Goal: Check status: Check status

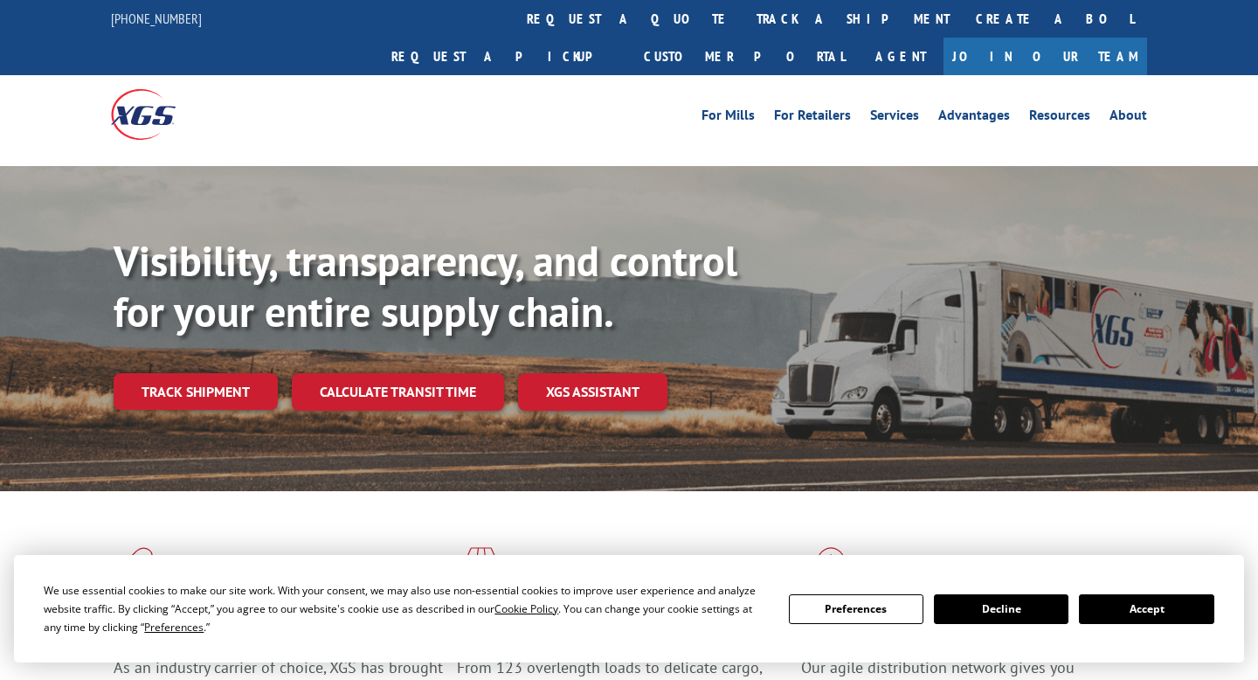
scroll to position [15, 0]
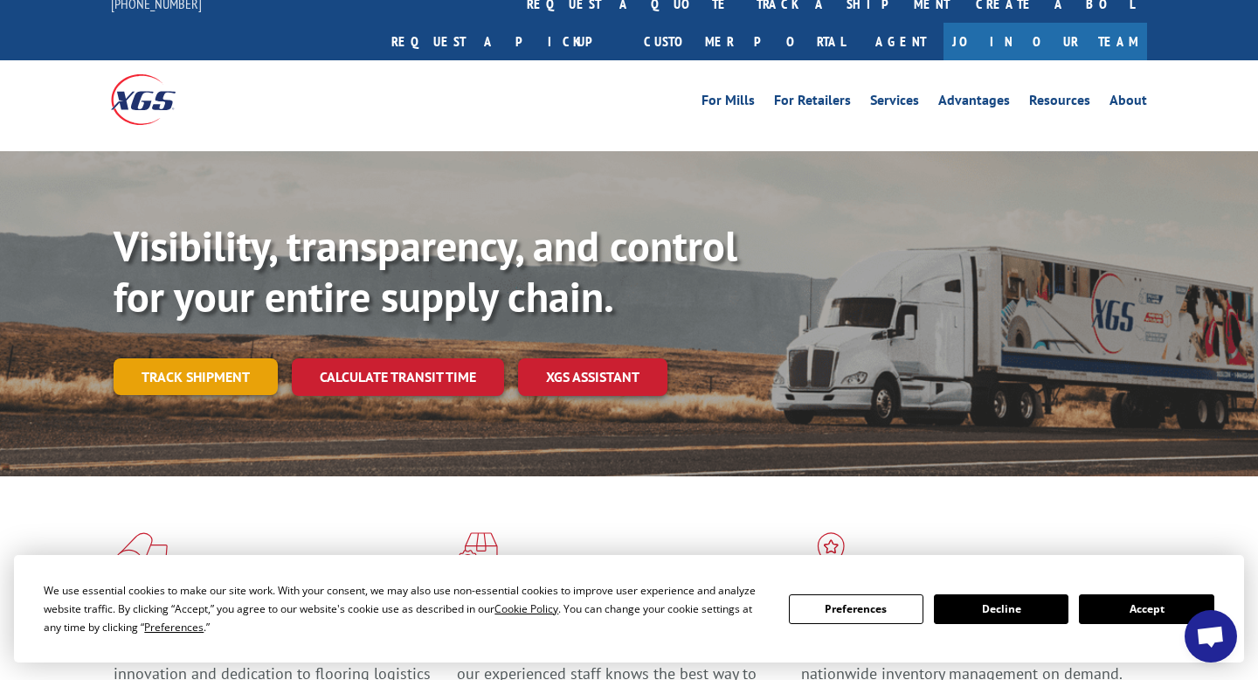
click at [246, 358] on link "Track shipment" at bounding box center [196, 376] width 164 height 37
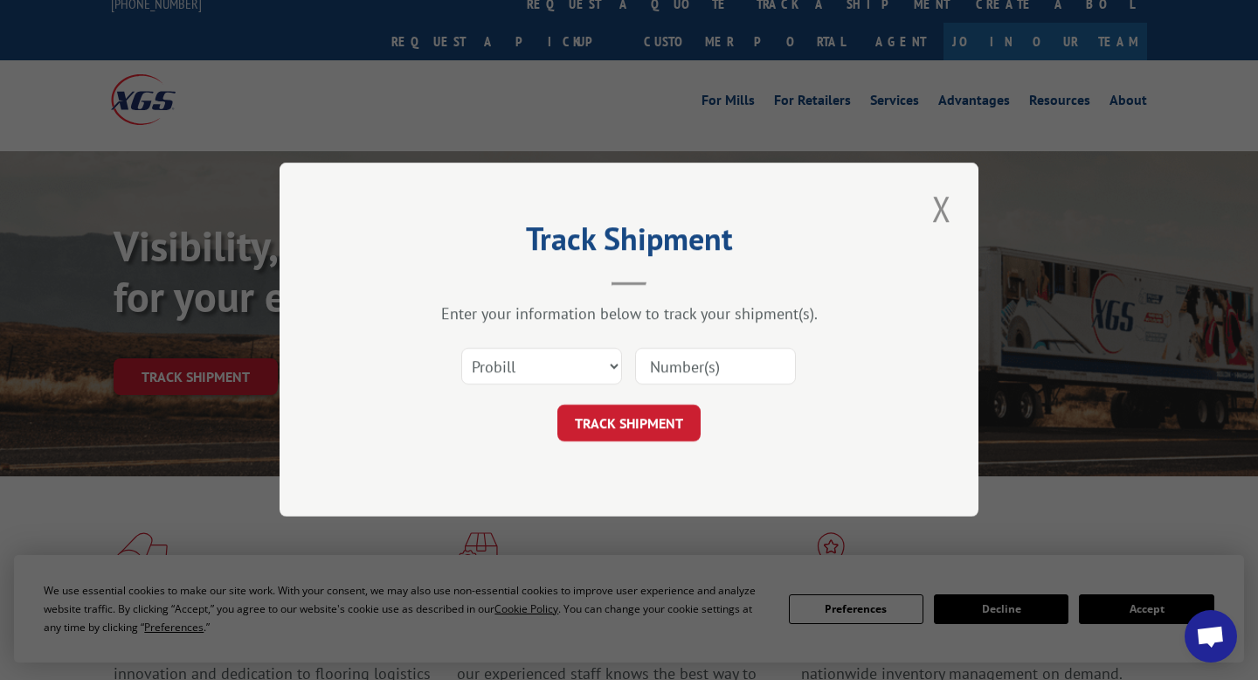
click at [692, 370] on input at bounding box center [715, 367] width 161 height 37
paste input "[PERSON_NAME][EMAIL_ADDRESS][DOMAIN_NAME]"
type input "[PERSON_NAME][EMAIL_ADDRESS][DOMAIN_NAME]"
click at [692, 370] on input "[PERSON_NAME][EMAIL_ADDRESS][DOMAIN_NAME]" at bounding box center [715, 367] width 161 height 37
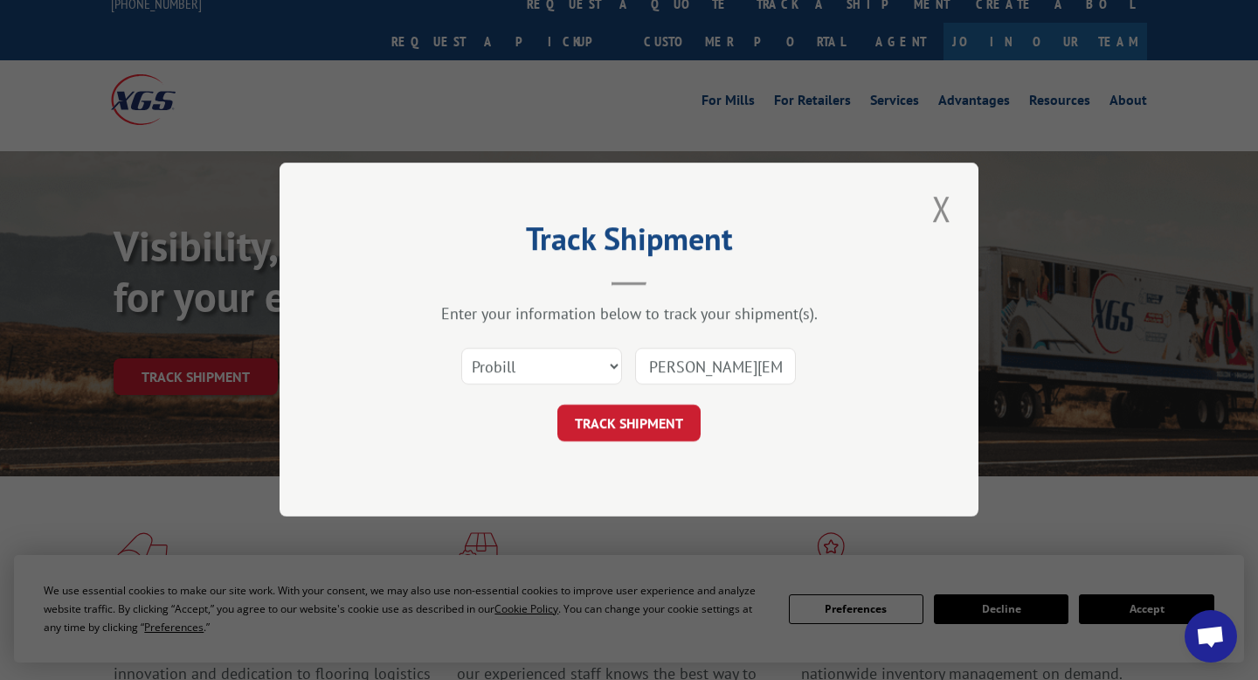
click at [692, 370] on input "[PERSON_NAME][EMAIL_ADDRESS][DOMAIN_NAME]" at bounding box center [715, 367] width 161 height 37
paste input "17401745"
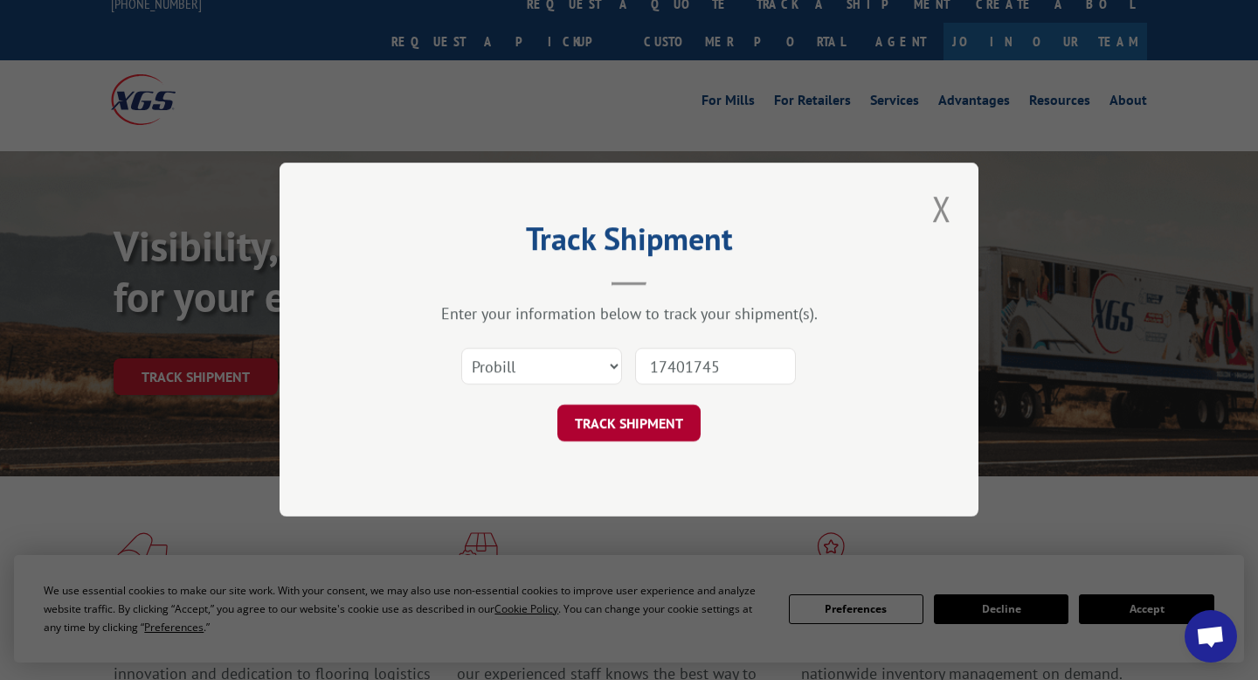
type input "17401745"
click at [622, 418] on button "TRACK SHIPMENT" at bounding box center [628, 423] width 143 height 37
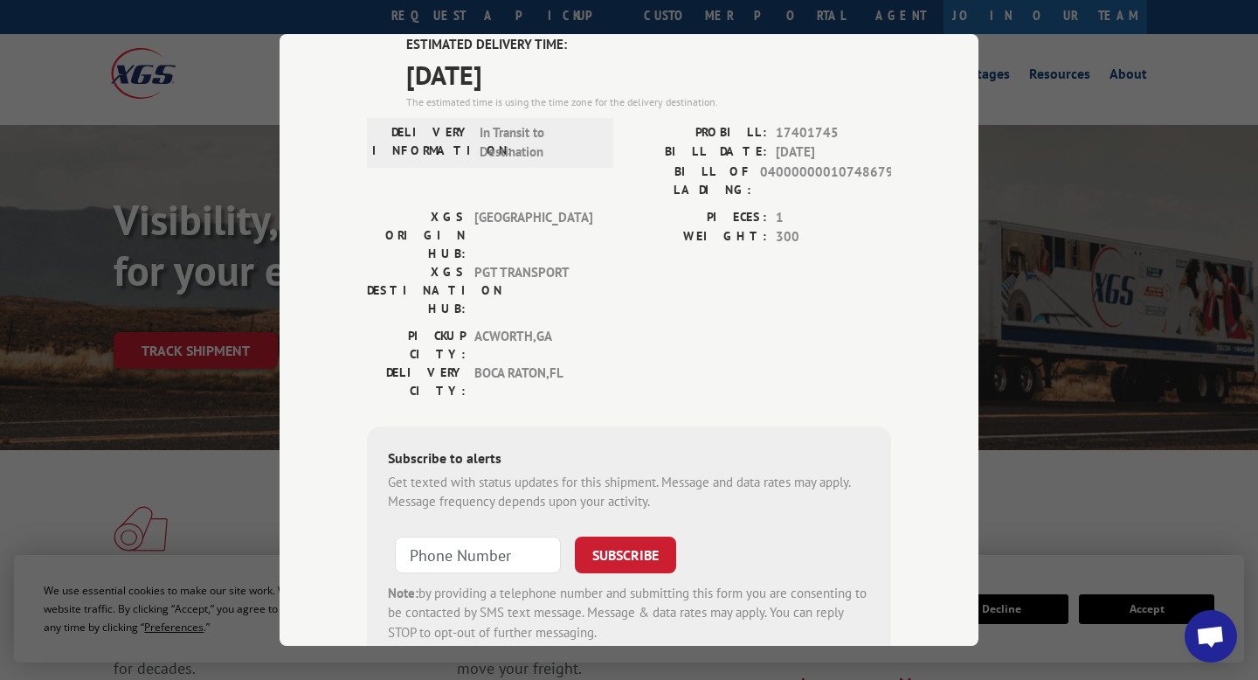
scroll to position [122, 0]
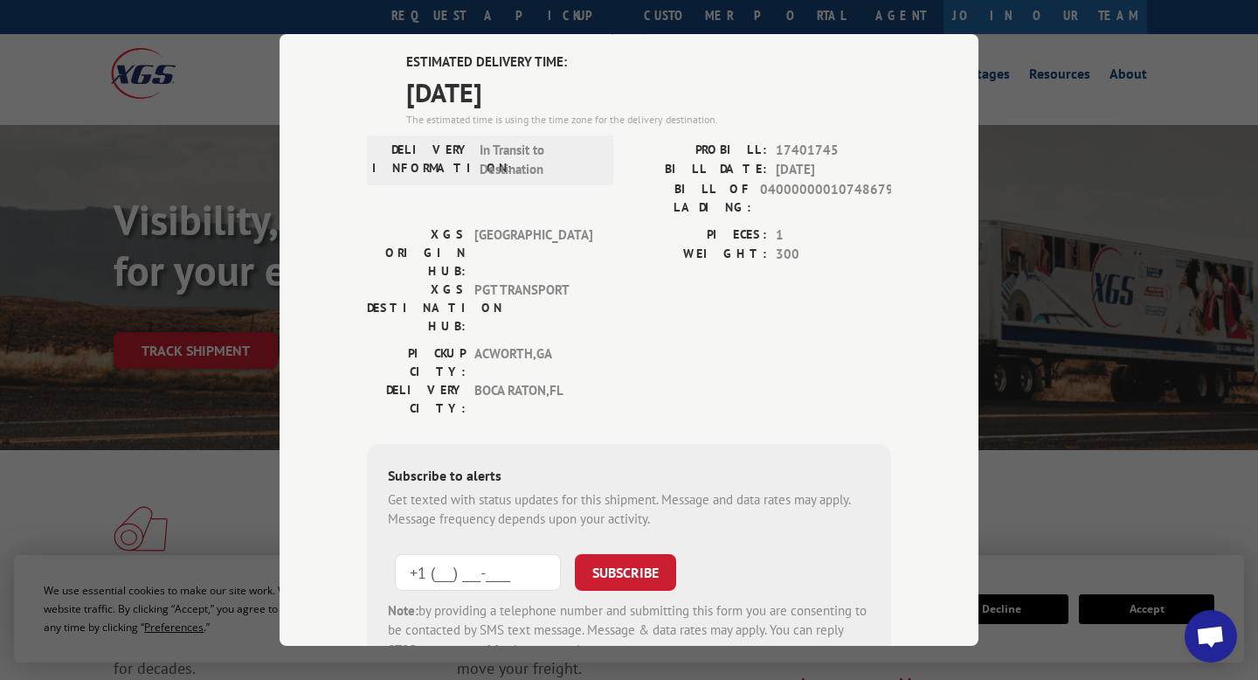
click at [472, 553] on input "+1 (___) ___-____" at bounding box center [478, 571] width 166 height 37
type input "[PHONE_NUMBER]"
click at [634, 553] on button "SUBSCRIBE" at bounding box center [625, 571] width 101 height 37
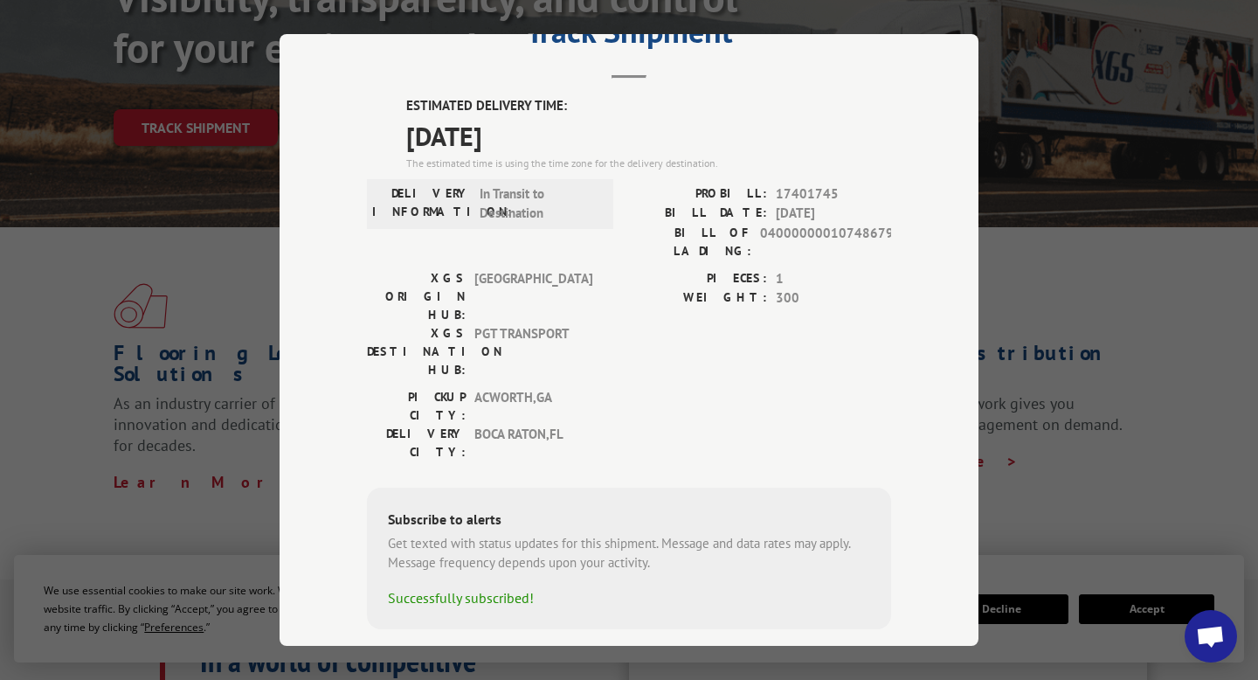
scroll to position [0, 0]
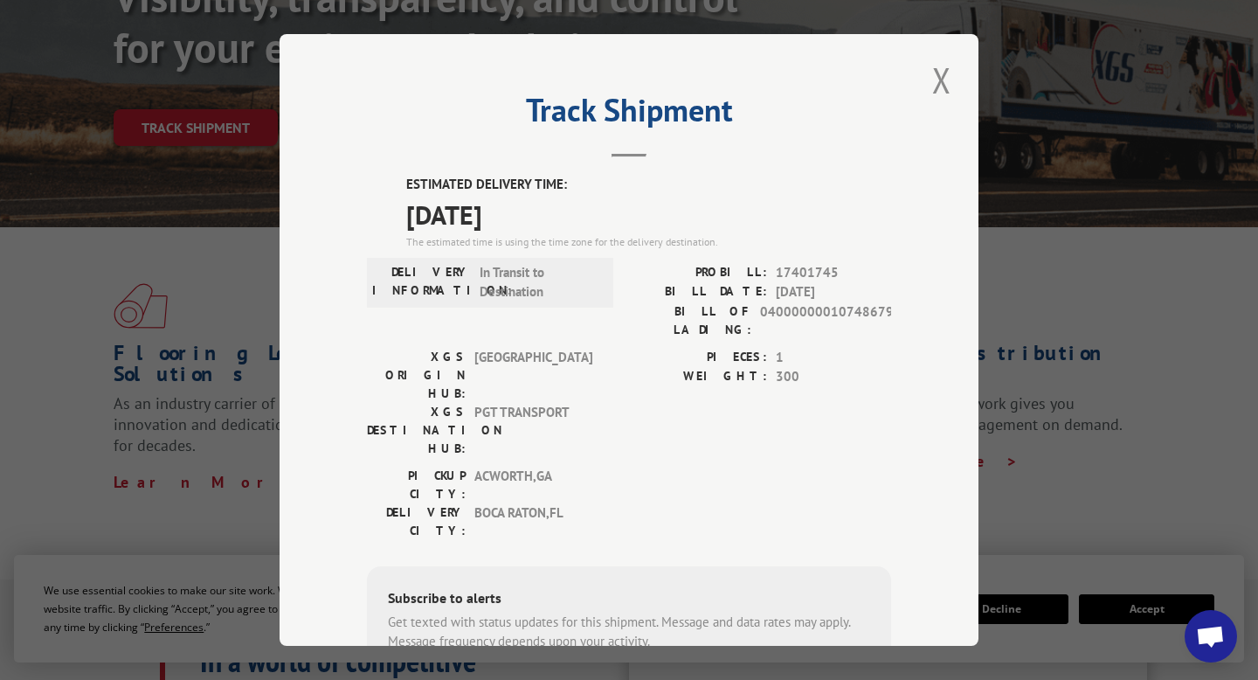
drag, startPoint x: 415, startPoint y: 212, endPoint x: 614, endPoint y: 208, distance: 199.2
click at [614, 208] on div "ESTIMATED DELIVERY TIME: [DATE] The estimated time is using the time zone for t…" at bounding box center [629, 441] width 524 height 533
click at [613, 347] on div "XGS ORIGIN HUB: TUNNEL HILL XGS DESTINATION HUB: PGT TRANSPORT PIECES: 1 WEIGHT…" at bounding box center [629, 406] width 524 height 119
drag, startPoint x: 779, startPoint y: 269, endPoint x: 862, endPoint y: 269, distance: 83.0
click at [862, 269] on span "17401745" at bounding box center [833, 272] width 115 height 20
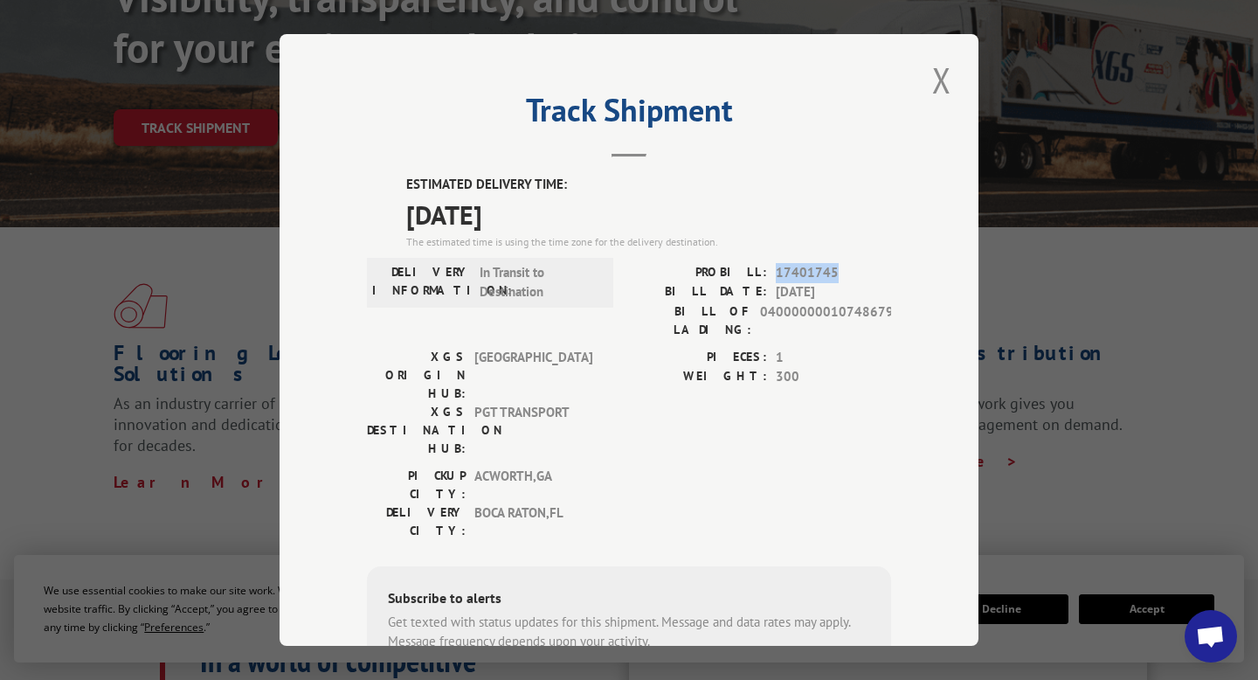
copy span "17401745"
click at [942, 77] on button "Close modal" at bounding box center [942, 80] width 30 height 48
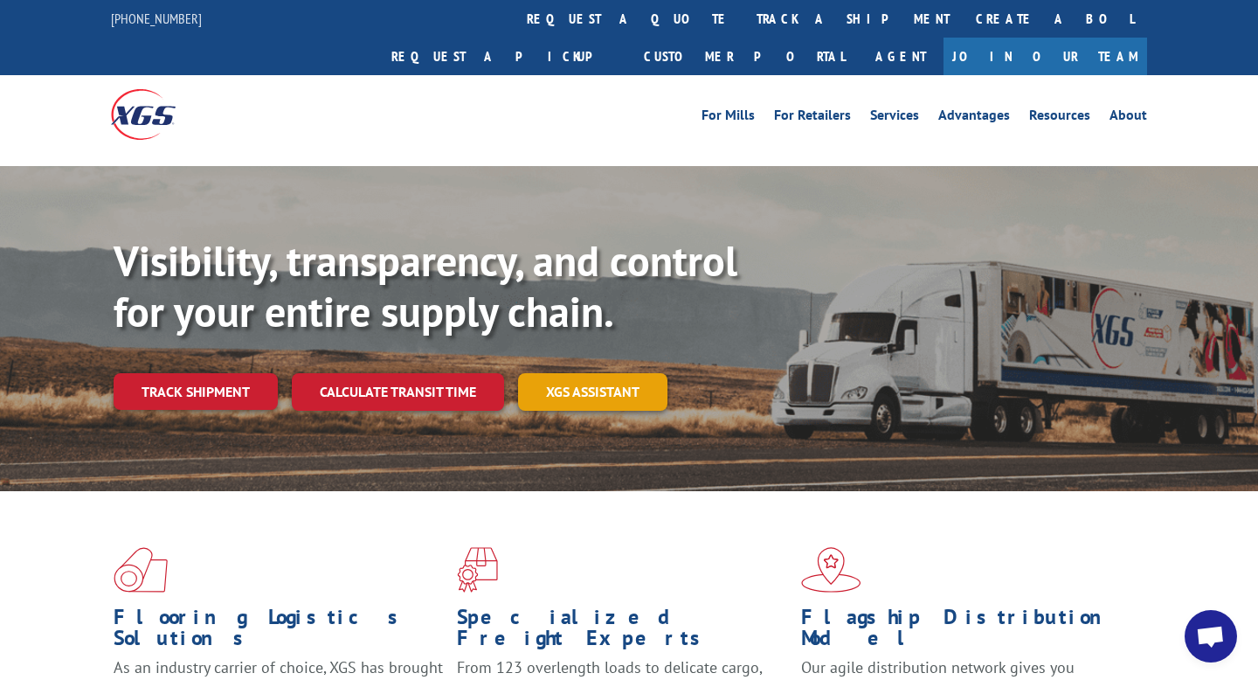
click at [635, 373] on link "XGS ASSISTANT" at bounding box center [592, 392] width 149 height 38
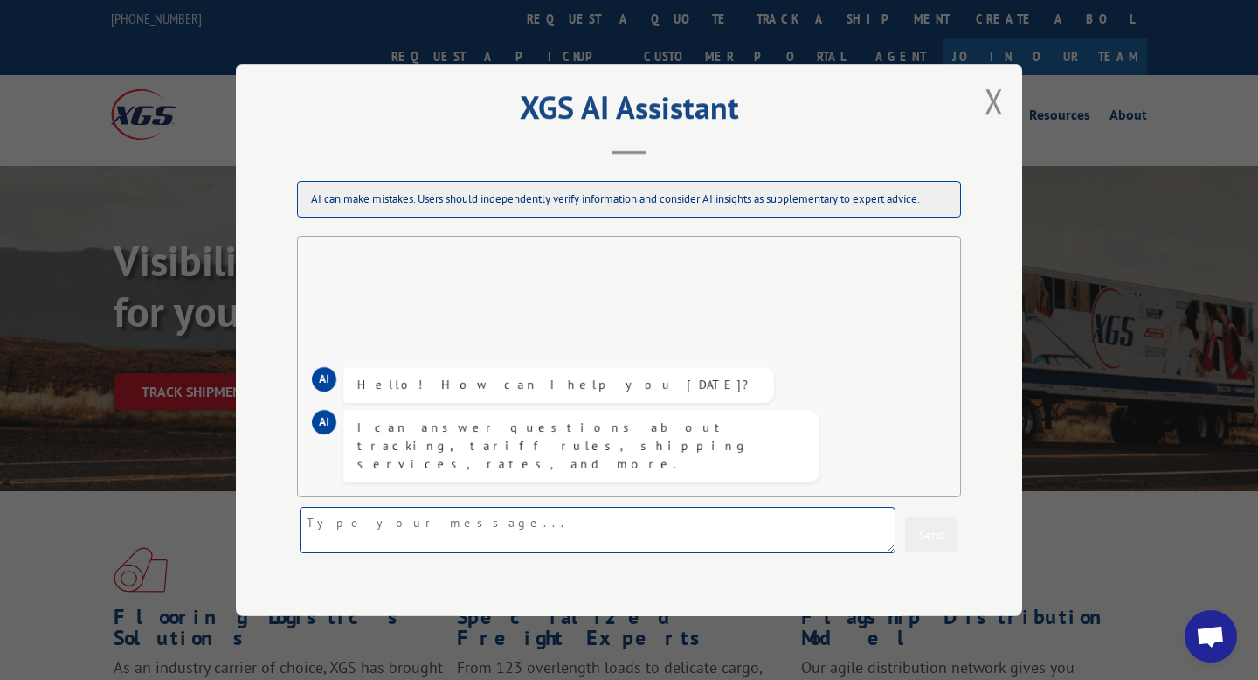
paste textarea "17401745"
type textarea "17401745 can you please let me know if this can be delivered before the 13th"
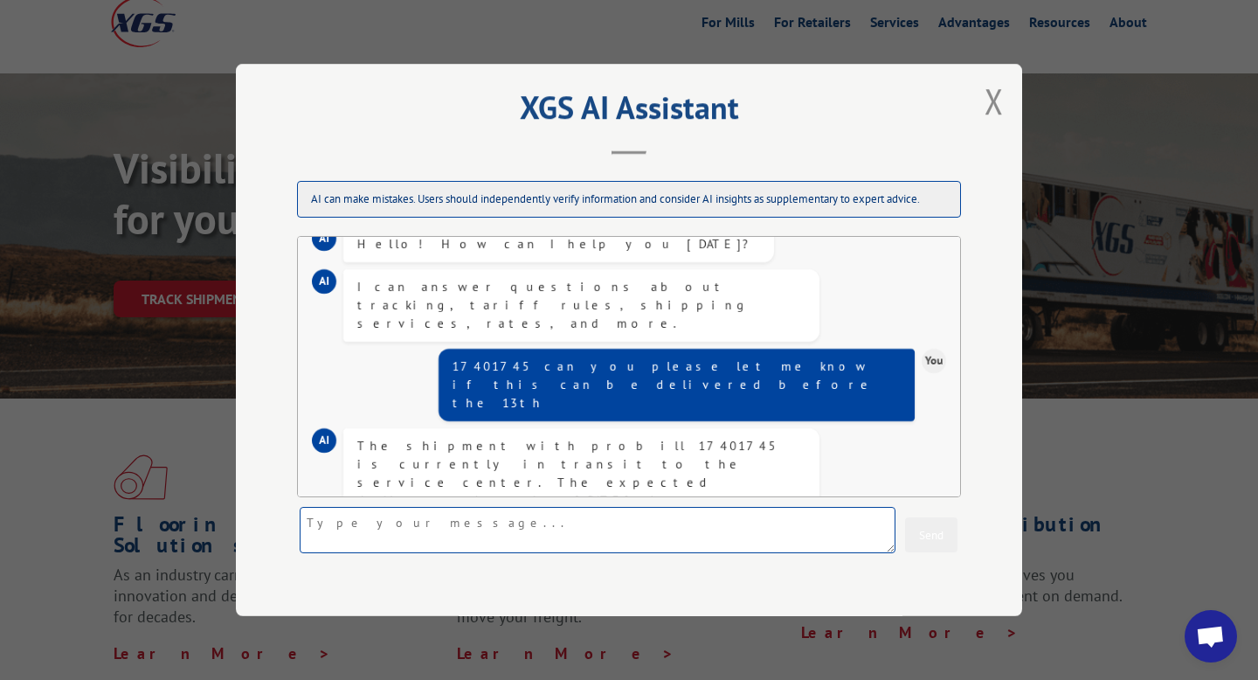
scroll to position [94, 0]
type textarea "do you have an email"
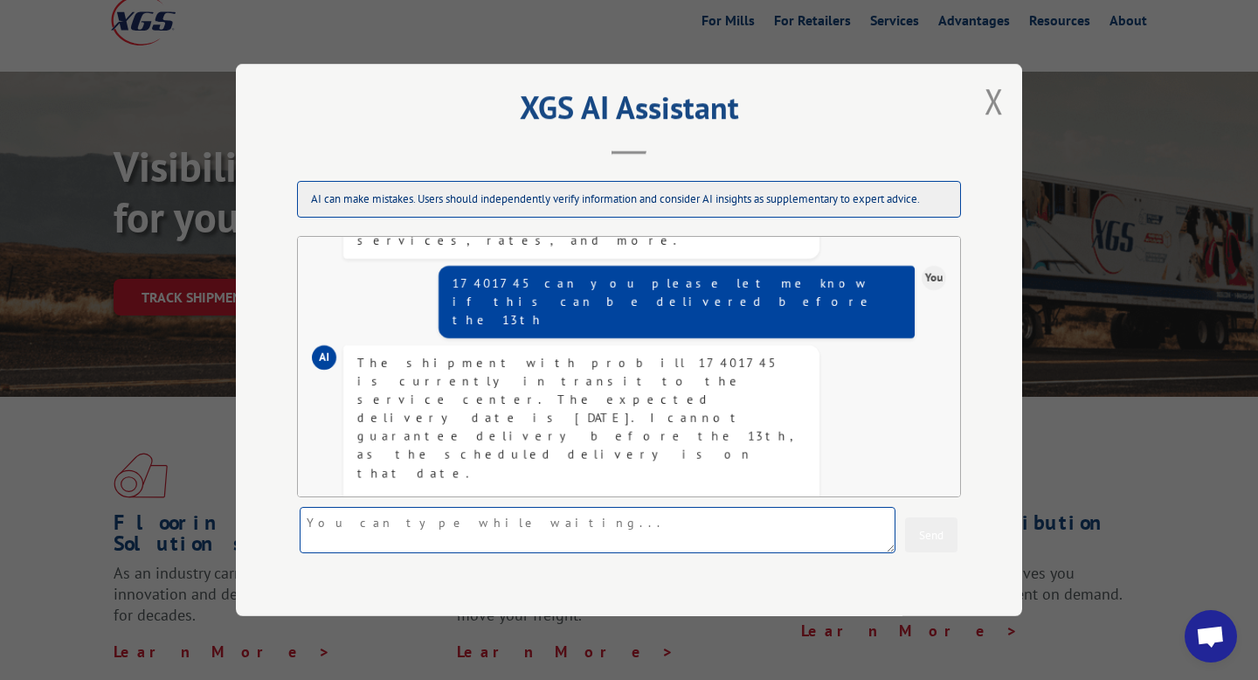
scroll to position [190, 0]
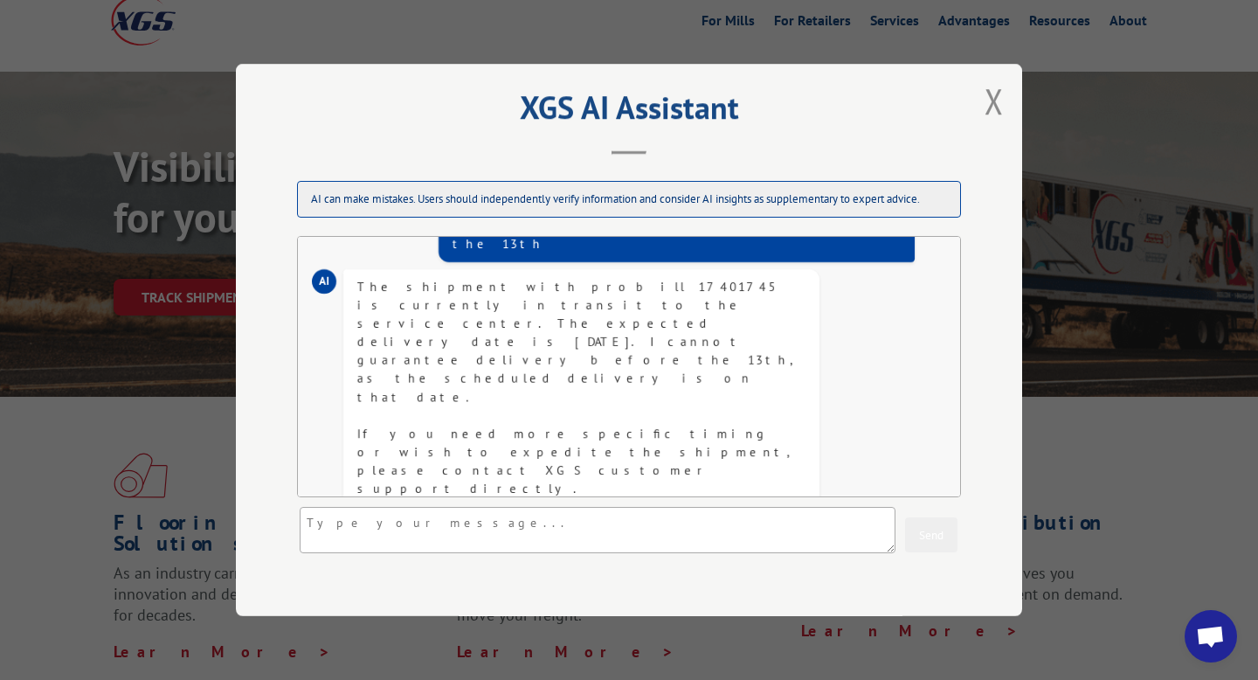
drag, startPoint x: 356, startPoint y: 413, endPoint x: 539, endPoint y: 414, distance: 183.5
click at [539, 557] on div "Yes, you can contact XGS customer support by email at [EMAIL_ADDRESS][DOMAIN_NA…" at bounding box center [581, 630] width 476 height 146
copy div "[EMAIL_ADDRESS][DOMAIN_NAME]."
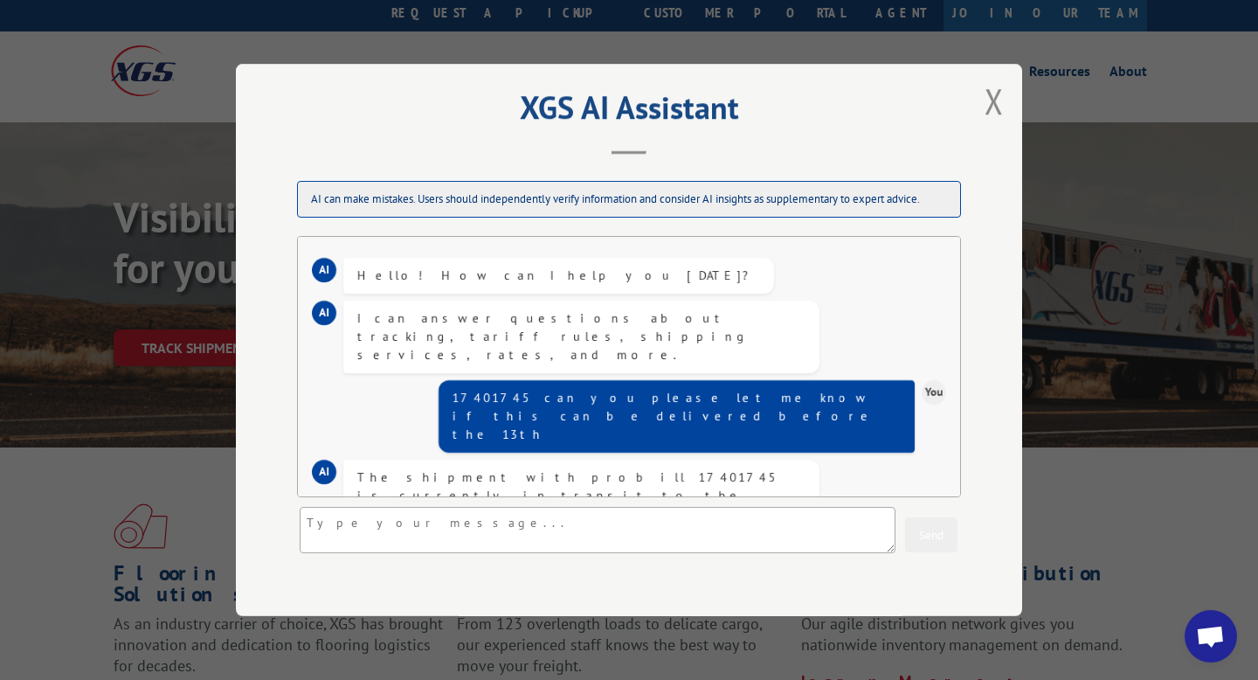
scroll to position [36, 0]
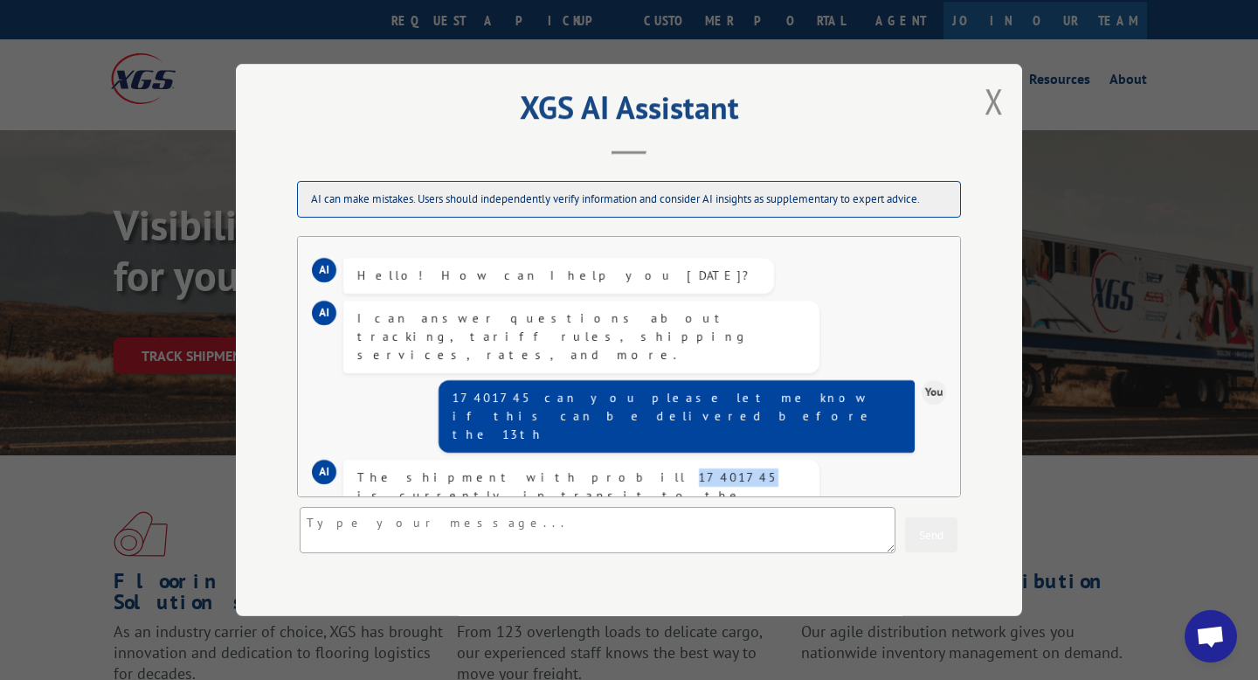
drag, startPoint x: 498, startPoint y: 404, endPoint x: 548, endPoint y: 405, distance: 49.8
click at [548, 468] on div "The shipment with probill 17401745 is currently in transit to the service cente…" at bounding box center [581, 578] width 448 height 220
copy div "17401745"
